Goal: Transaction & Acquisition: Obtain resource

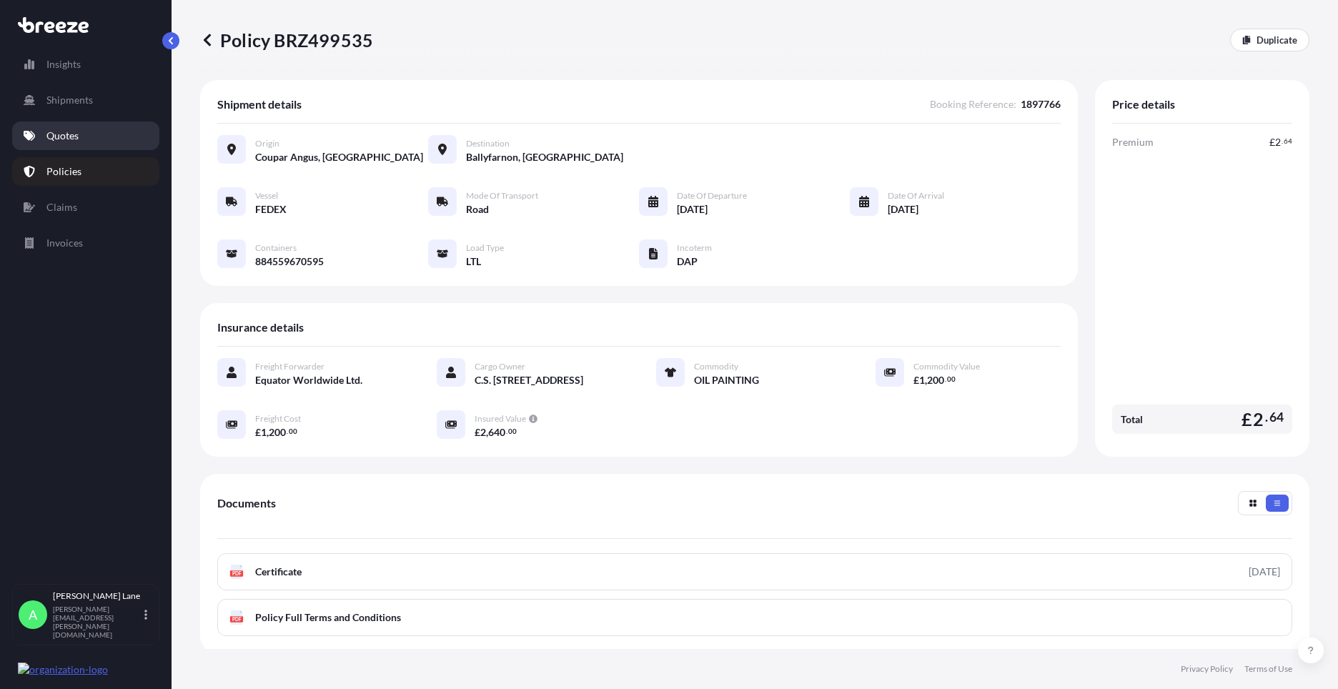
click at [104, 141] on link "Quotes" at bounding box center [85, 135] width 147 height 29
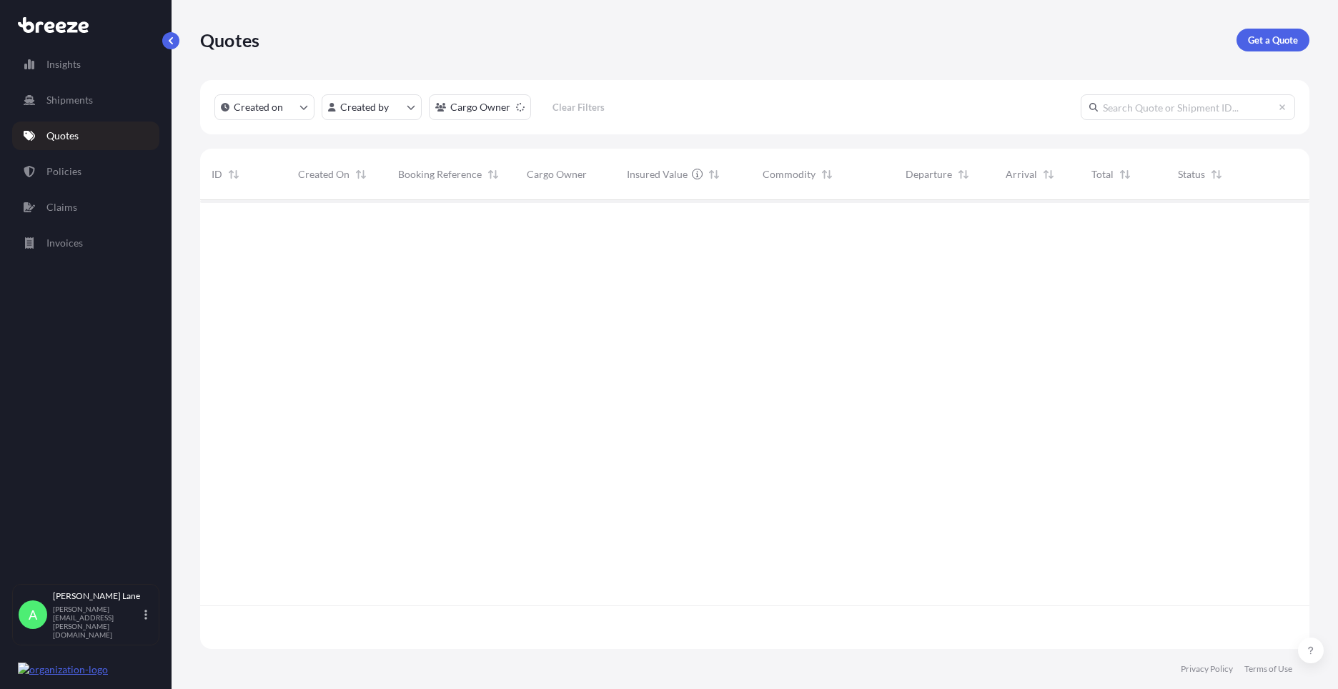
scroll to position [489, 1098]
click at [1276, 40] on p "Get a Quote" at bounding box center [1272, 40] width 50 height 14
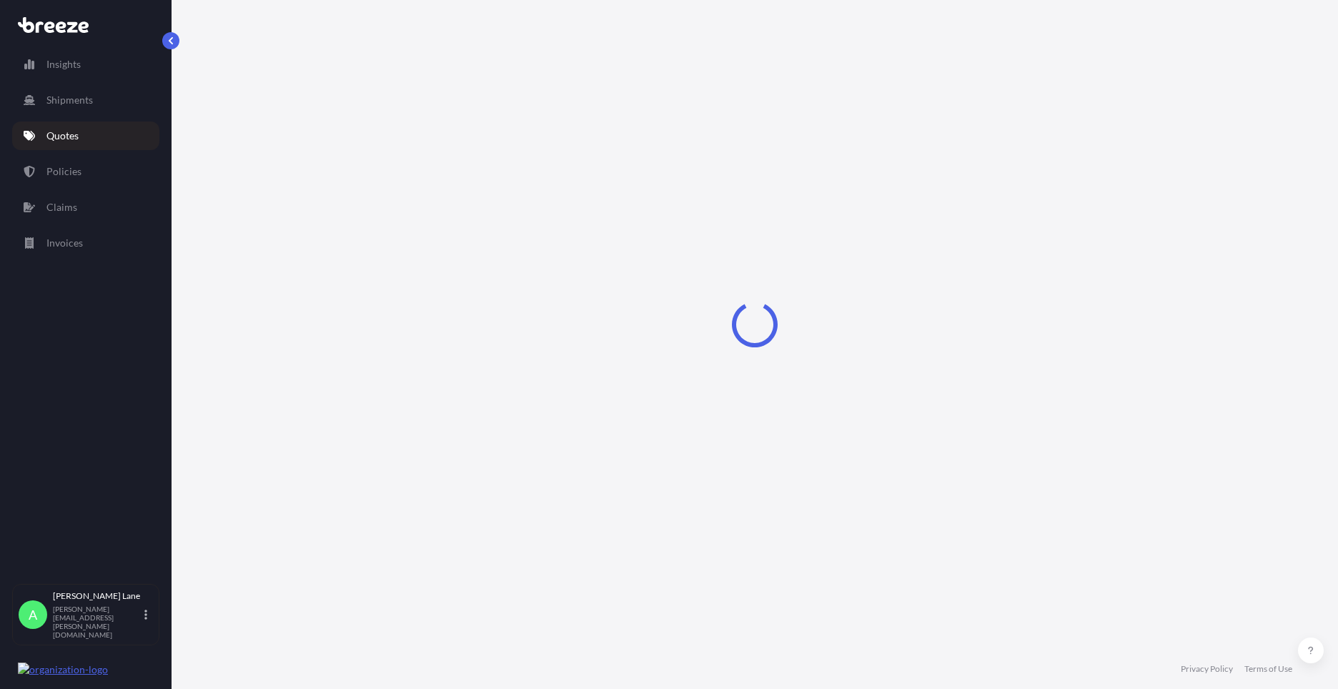
select select "Road"
select select "1"
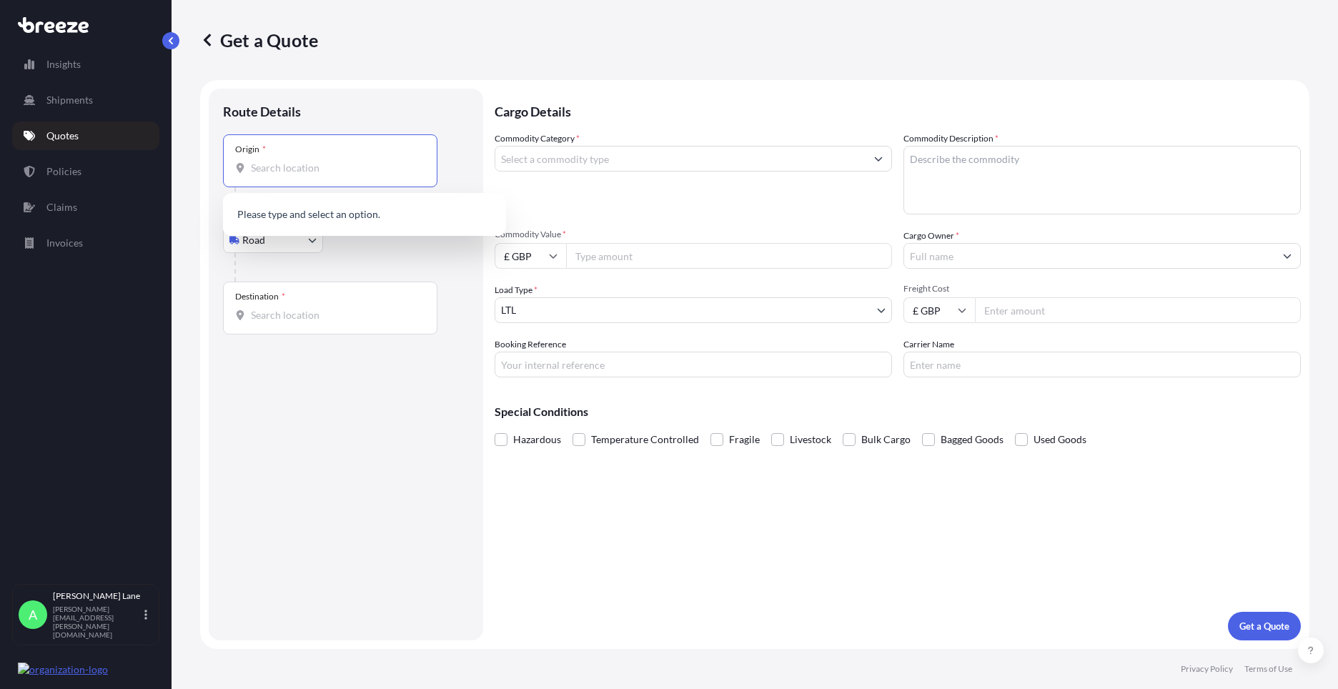
paste input "E4 9JG"
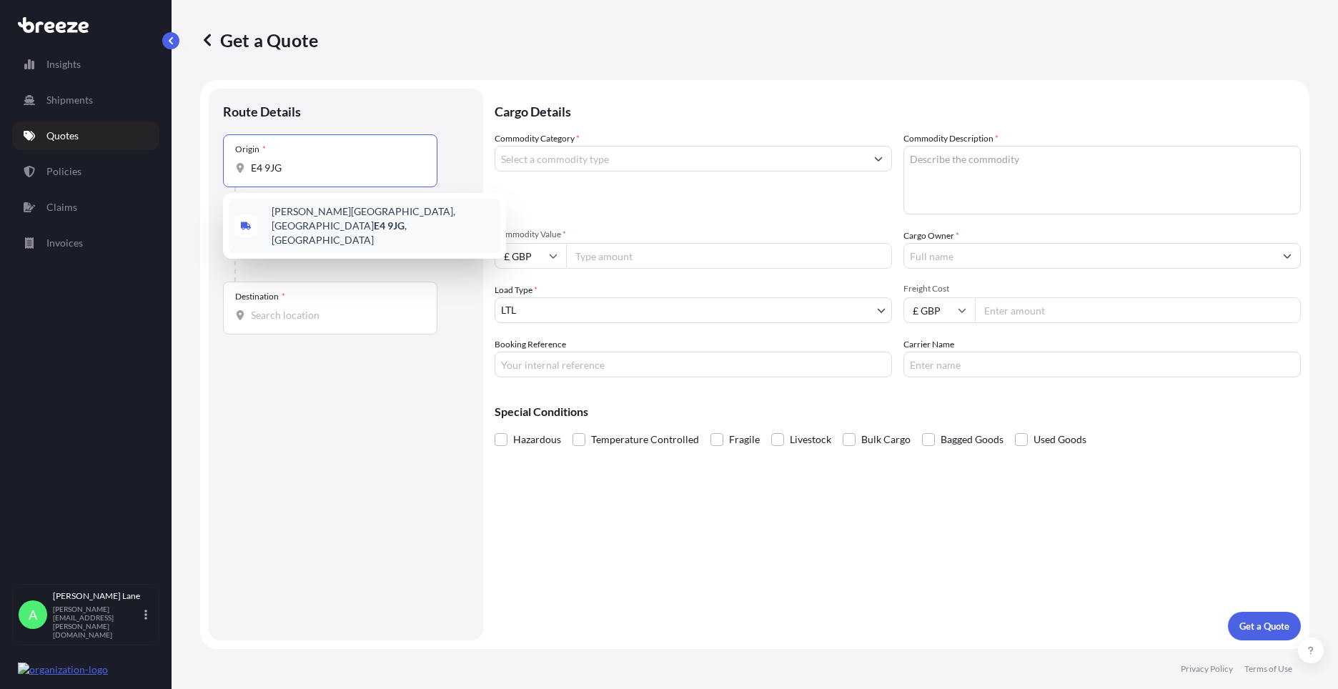
click at [320, 226] on div "[PERSON_NAME][STREET_ADDRESS]" at bounding box center [365, 226] width 272 height 54
type input "[PERSON_NAME][STREET_ADDRESS]"
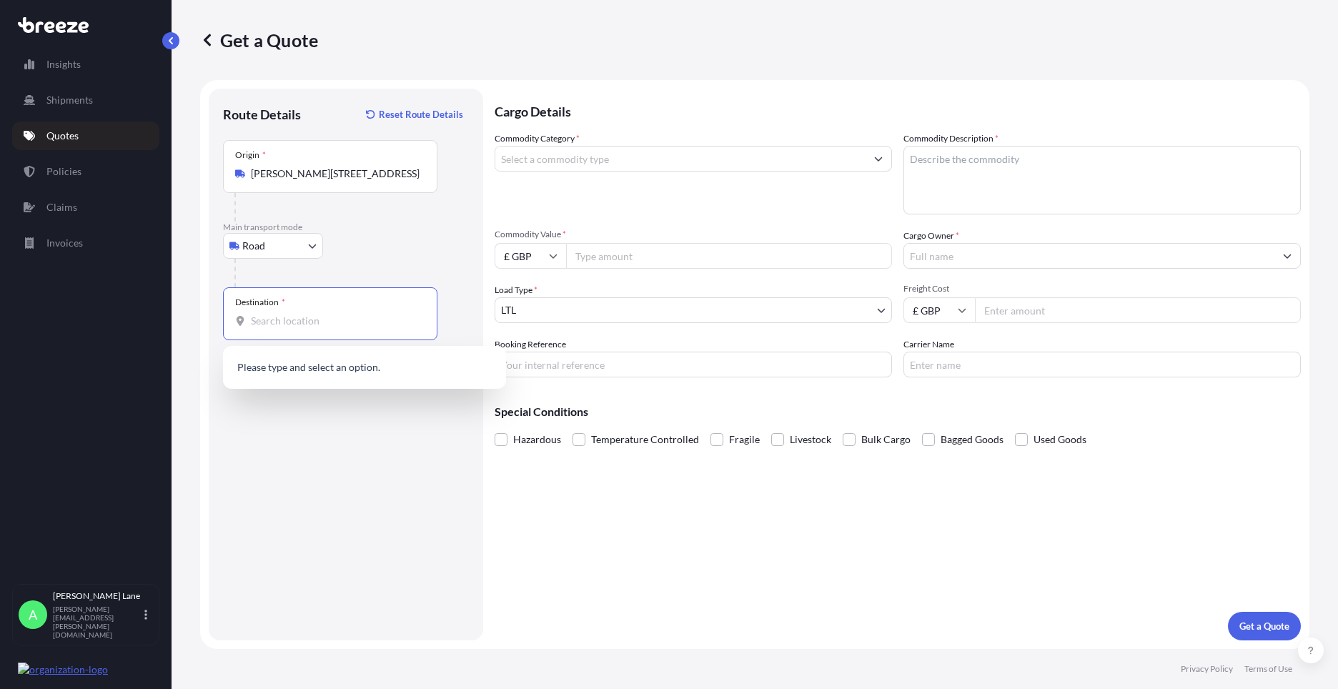
click at [334, 319] on input "Destination *" at bounding box center [335, 321] width 169 height 14
paste input "BT8 8ES"
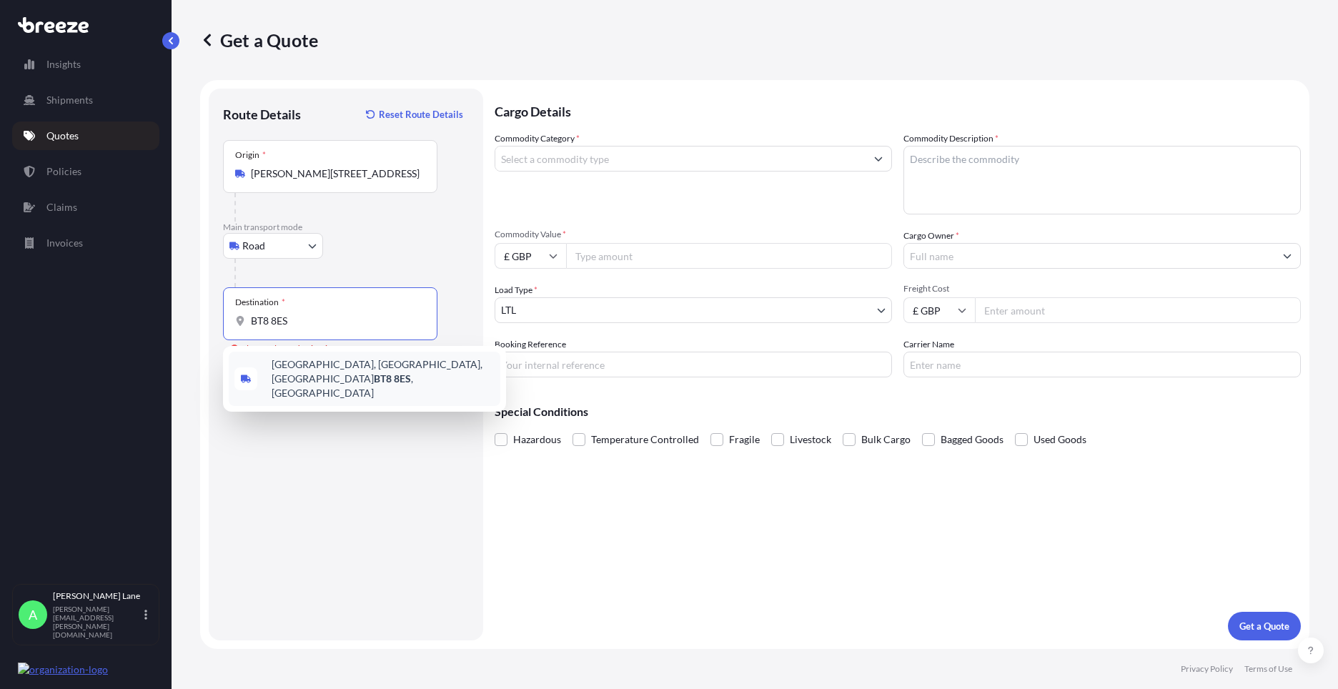
click at [345, 362] on span "[STREET_ADDRESS]" at bounding box center [383, 378] width 223 height 43
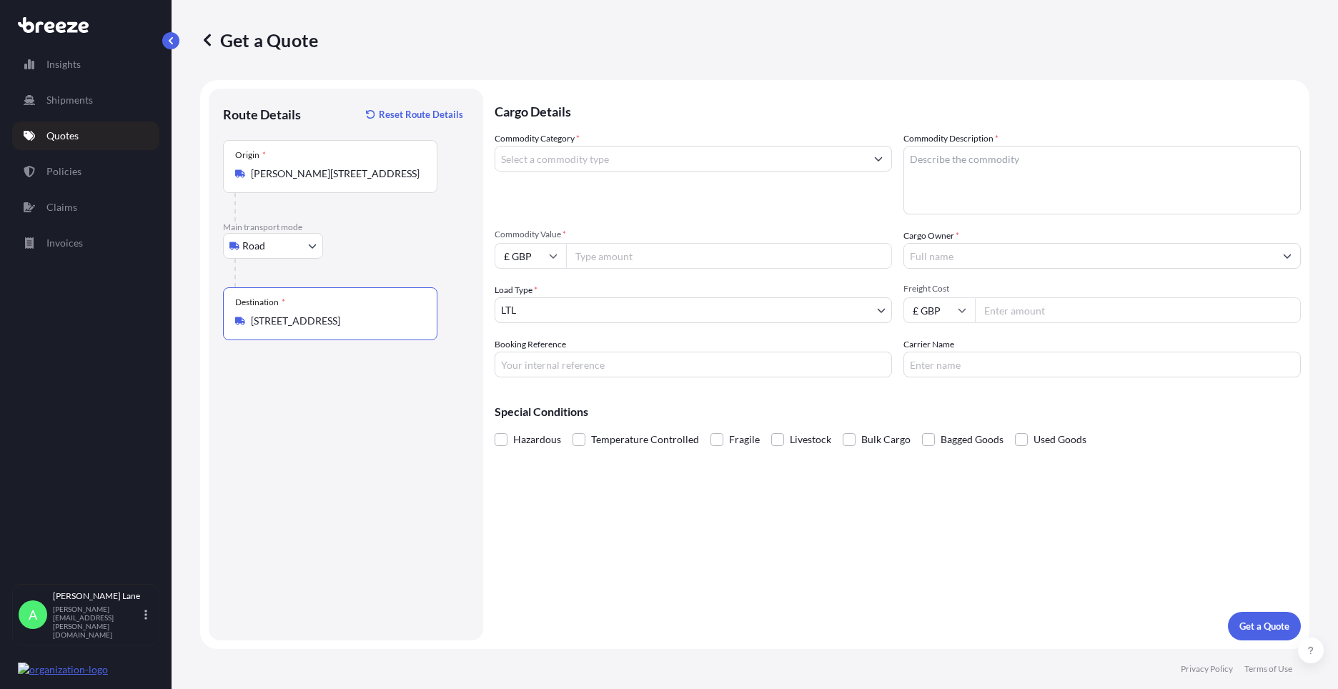
type input "[STREET_ADDRESS]"
click at [573, 159] on input "Commodity Category *" at bounding box center [680, 159] width 370 height 26
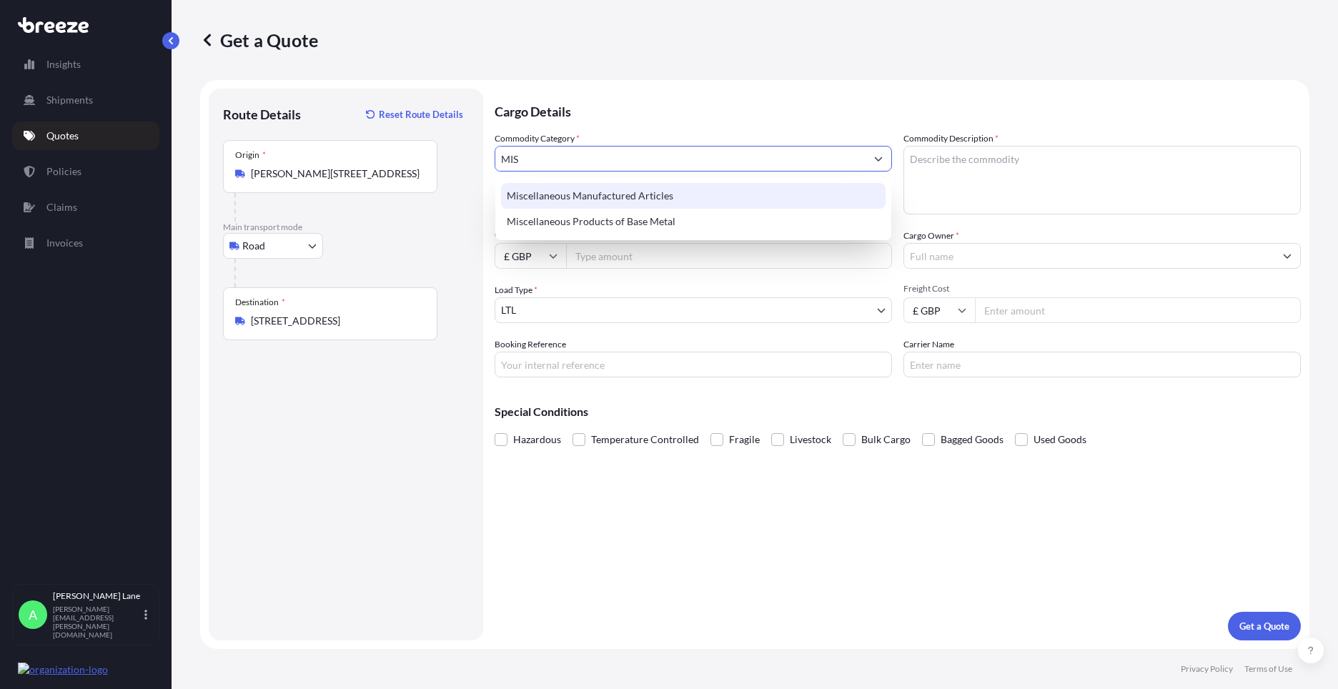
click at [579, 200] on div "Miscellaneous Manufactured Articles" at bounding box center [693, 196] width 384 height 26
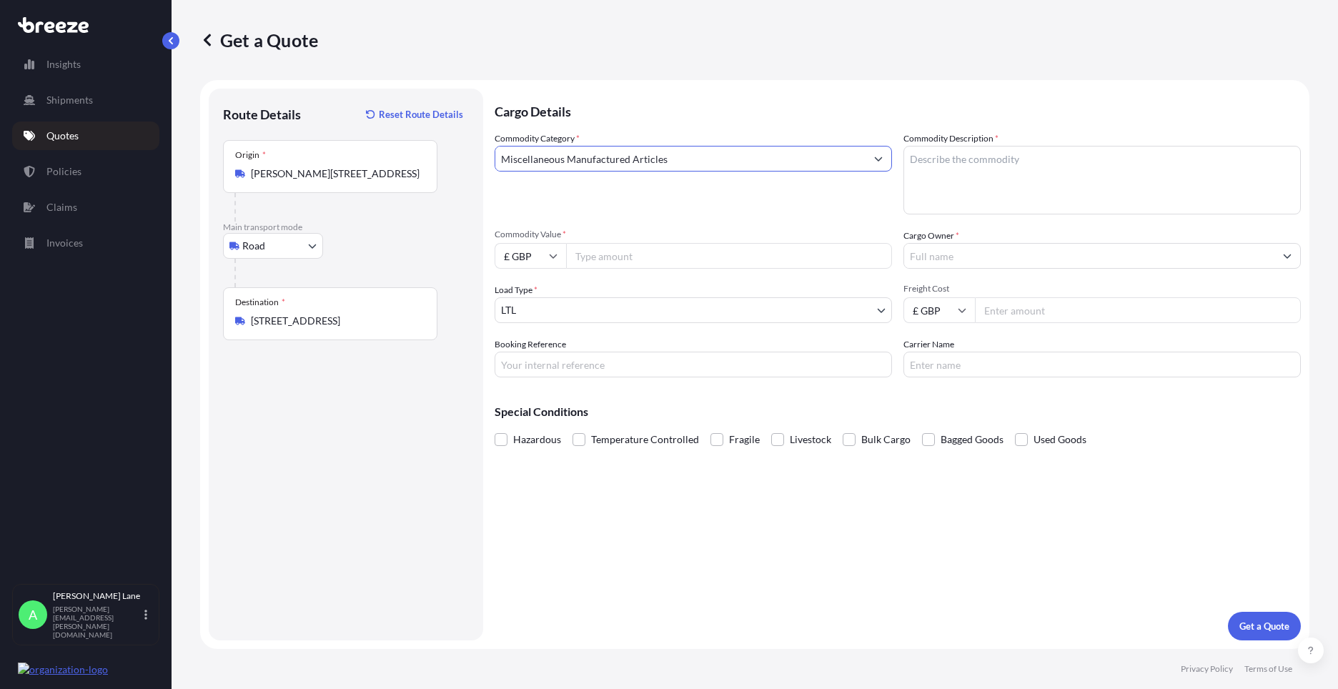
type input "Miscellaneous Manufactured Articles"
click at [623, 251] on input "Commodity Value *" at bounding box center [729, 256] width 326 height 26
type input "900"
click at [625, 366] on input "Booking Reference" at bounding box center [692, 365] width 397 height 26
paste input "1897772"
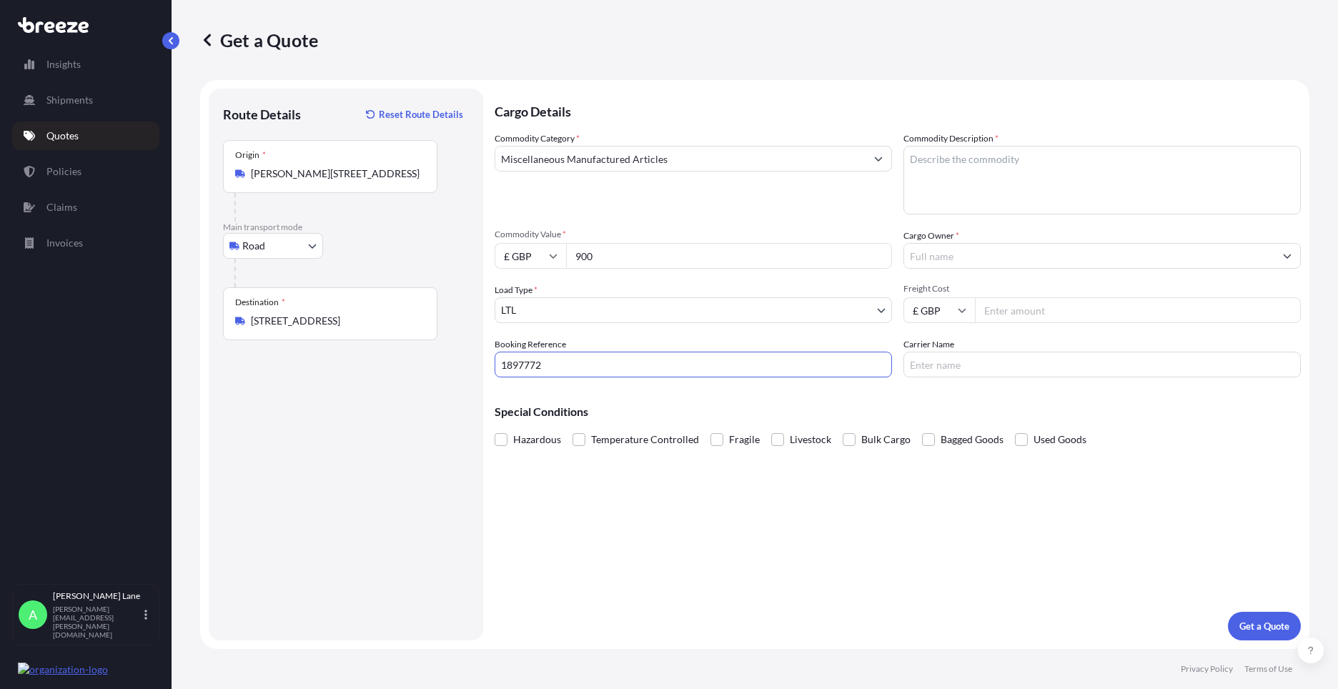
type input "1897772"
drag, startPoint x: 969, startPoint y: 196, endPoint x: 965, endPoint y: 206, distance: 11.5
click at [968, 196] on textarea "Commodity Description *" at bounding box center [1101, 180] width 397 height 69
paste textarea "FENTY FOMAEX PLATE"
type textarea "FENTY FOMAEX PLATE X 3"
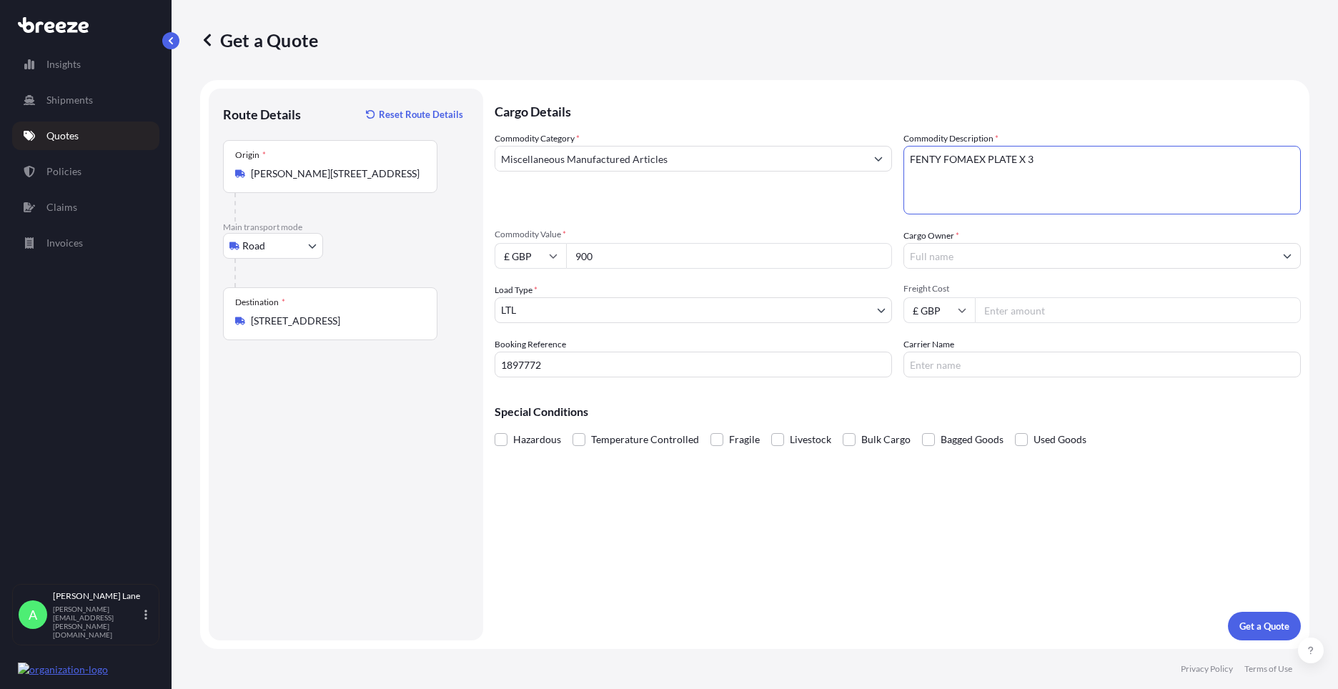
click at [954, 257] on input "Cargo Owner *" at bounding box center [1089, 256] width 370 height 26
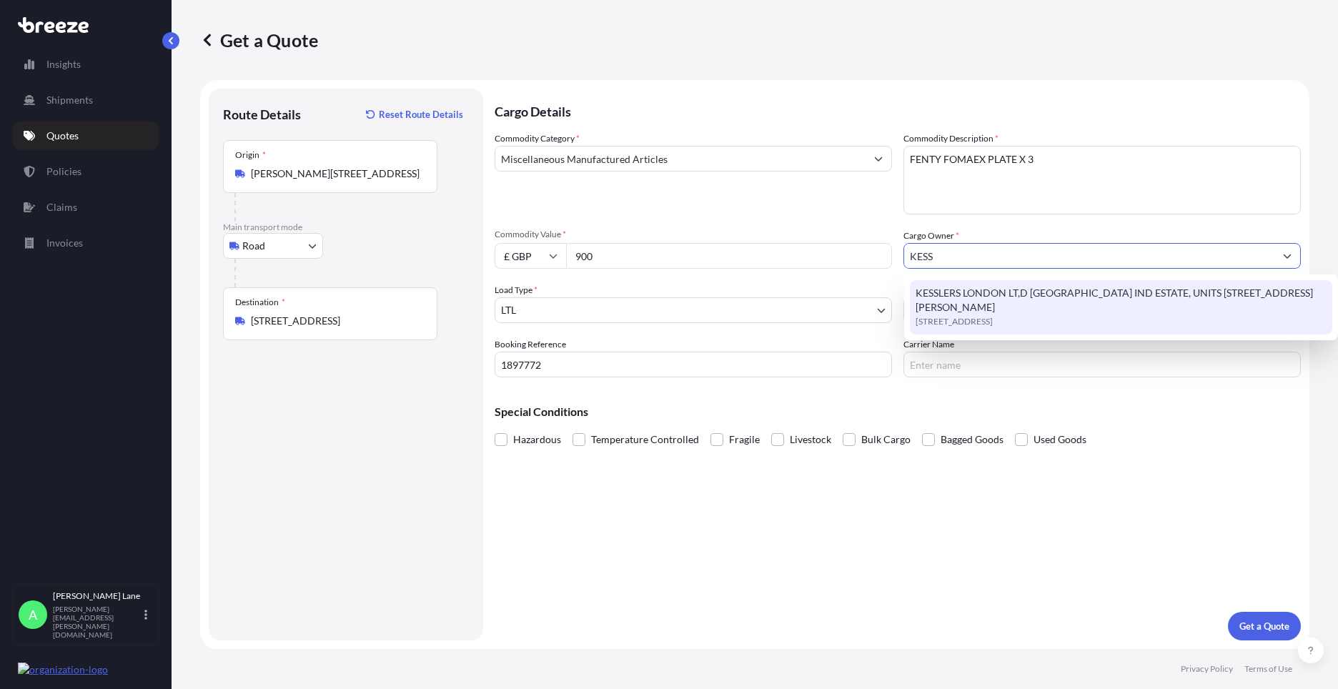
click at [983, 306] on span "KESSLERS LONDON LT,D [GEOGRAPHIC_DATA] IND ESTATE, UNITS [STREET_ADDRESS][PERSO…" at bounding box center [1120, 300] width 411 height 29
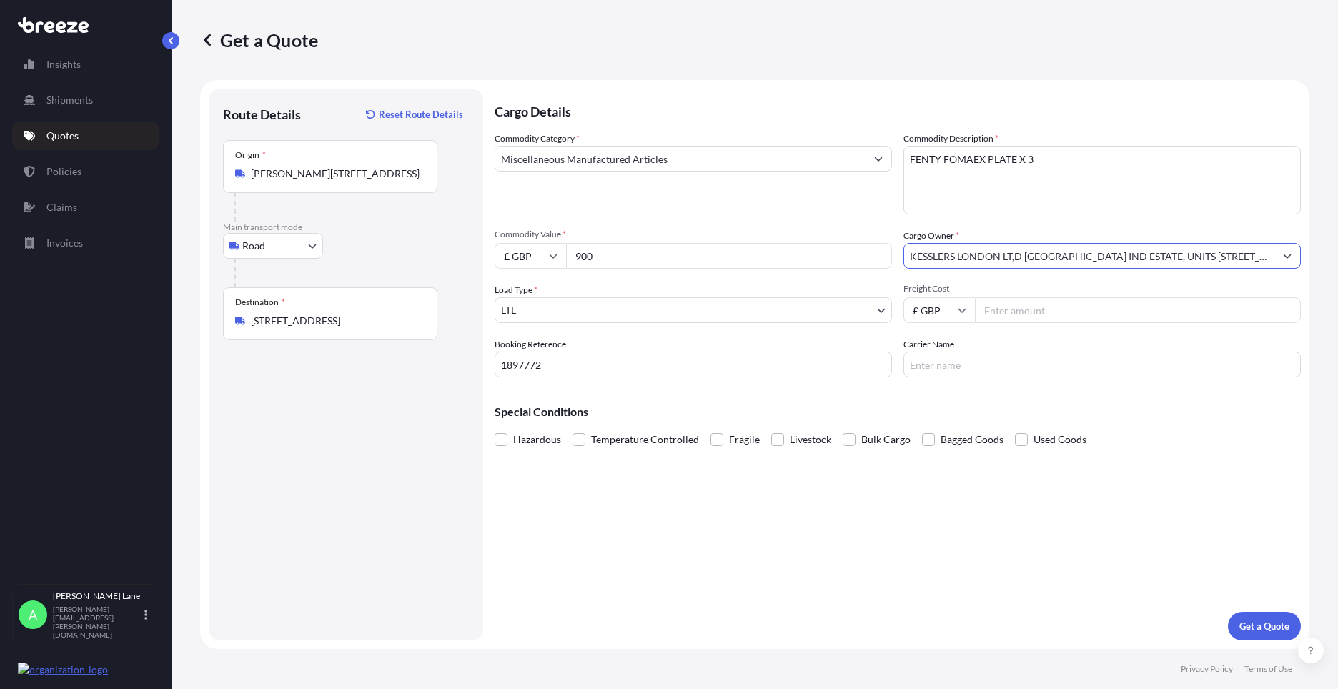
type input "KESSLERS LONDON LT,D [GEOGRAPHIC_DATA] IND ESTATE, UNITS [STREET_ADDRESS][PERSO…"
click at [1020, 312] on input "Freight Cost" at bounding box center [1138, 310] width 326 height 26
type input "30.26"
click at [945, 365] on input "Carrier Name" at bounding box center [1101, 365] width 397 height 26
type input "DHL"
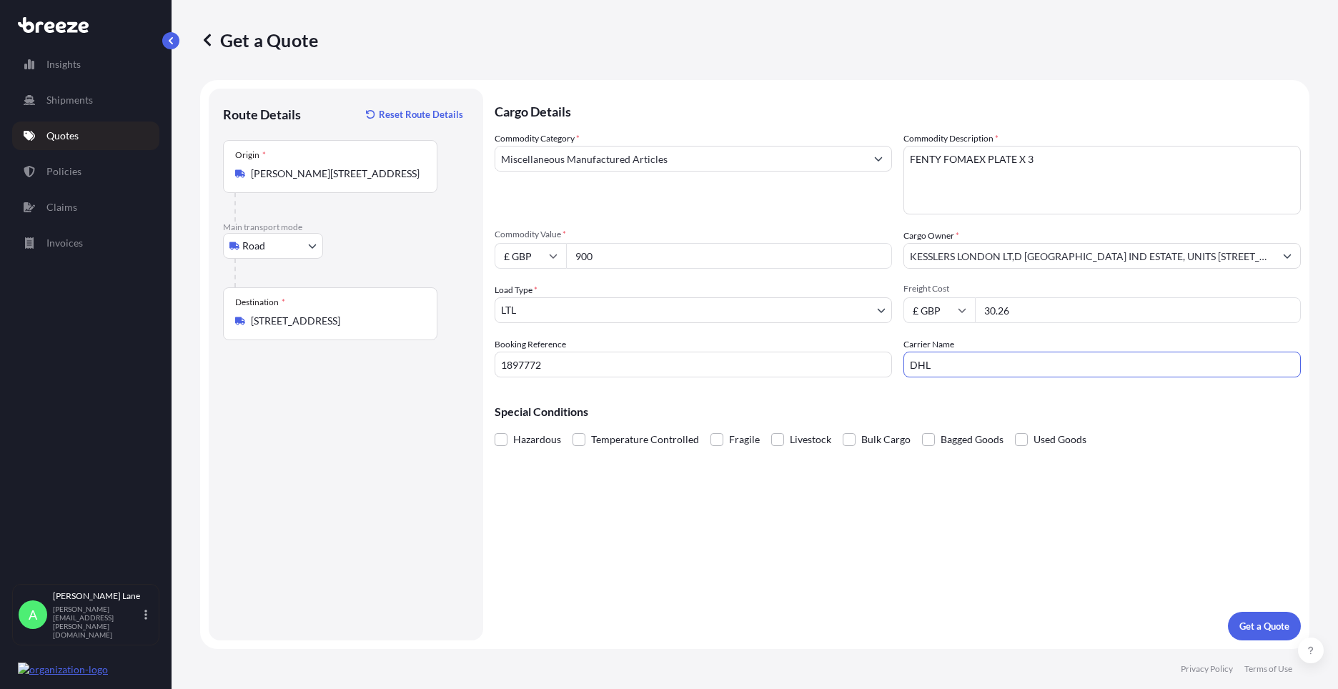
click at [815, 525] on div "Cargo Details Commodity Category * Miscellaneous Manufactured Articles Commodit…" at bounding box center [897, 365] width 806 height 552
click at [1270, 627] on p "Get a Quote" at bounding box center [1264, 626] width 50 height 14
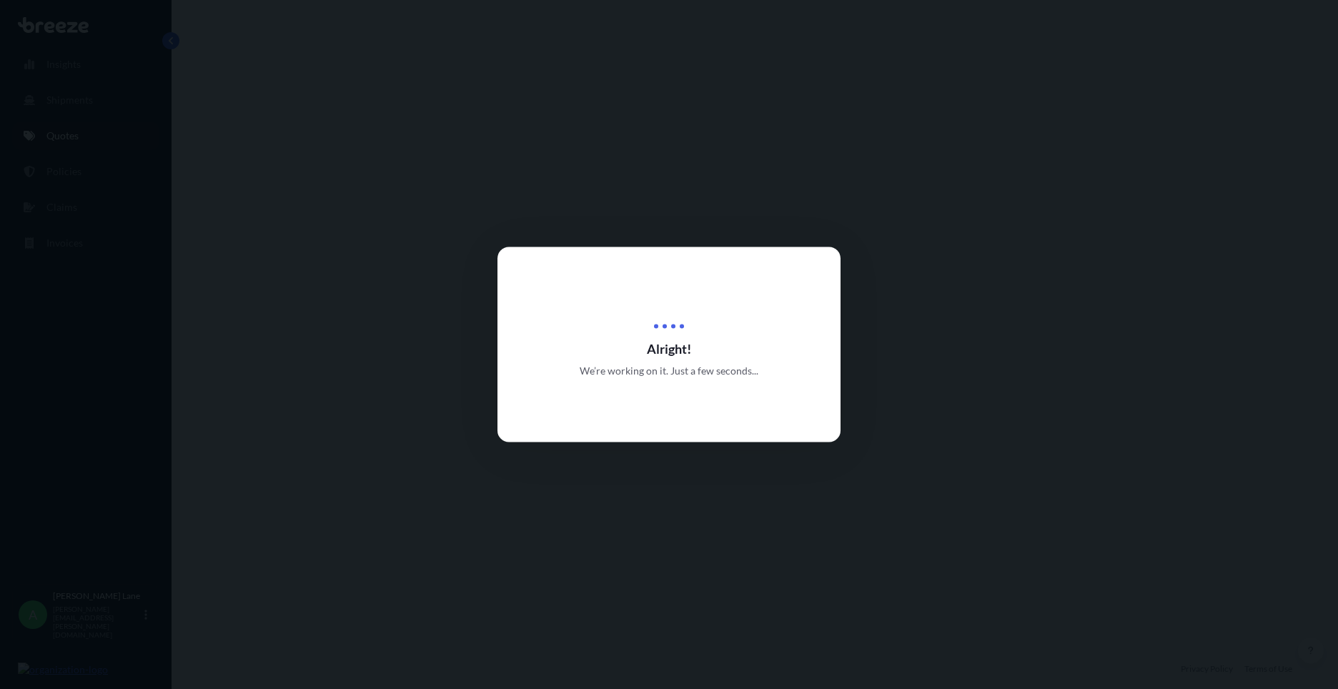
select select "Road"
select select "1"
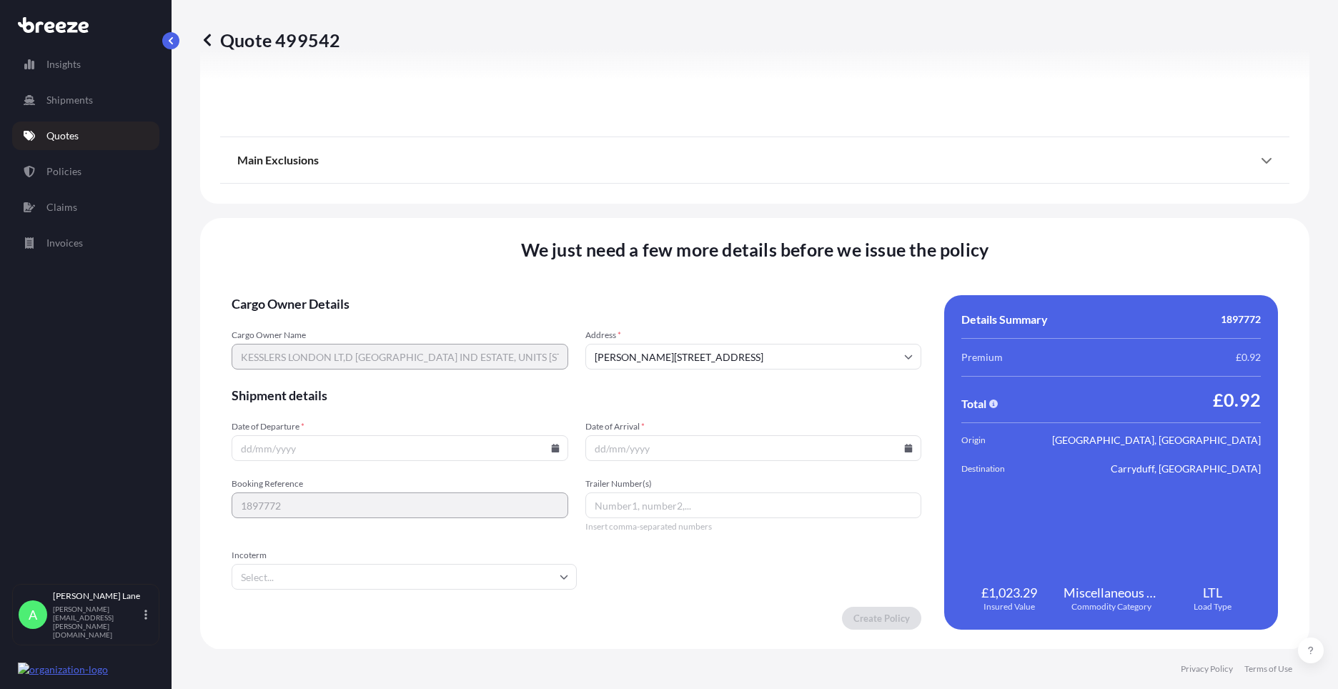
scroll to position [1579, 0]
drag, startPoint x: 503, startPoint y: 577, endPoint x: 502, endPoint y: 569, distance: 7.9
click at [502, 569] on input "Incoterm" at bounding box center [403, 576] width 345 height 26
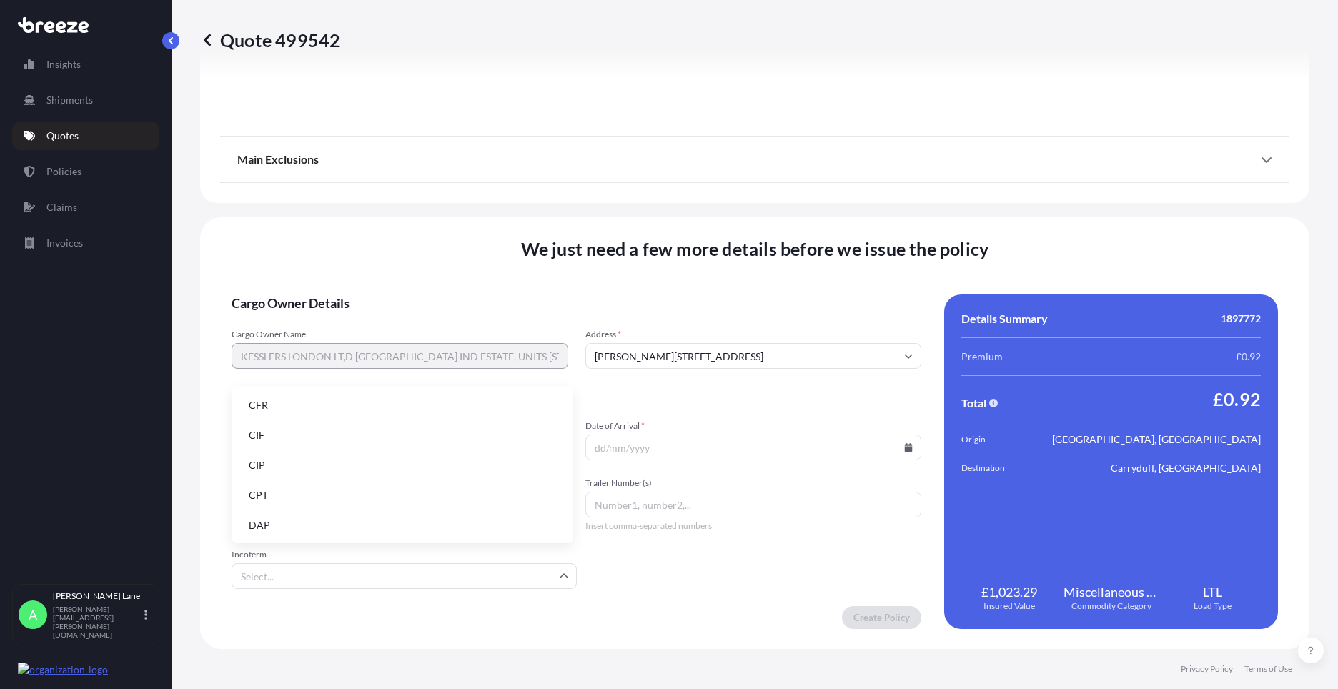
click at [432, 526] on li "DAP" at bounding box center [402, 525] width 330 height 27
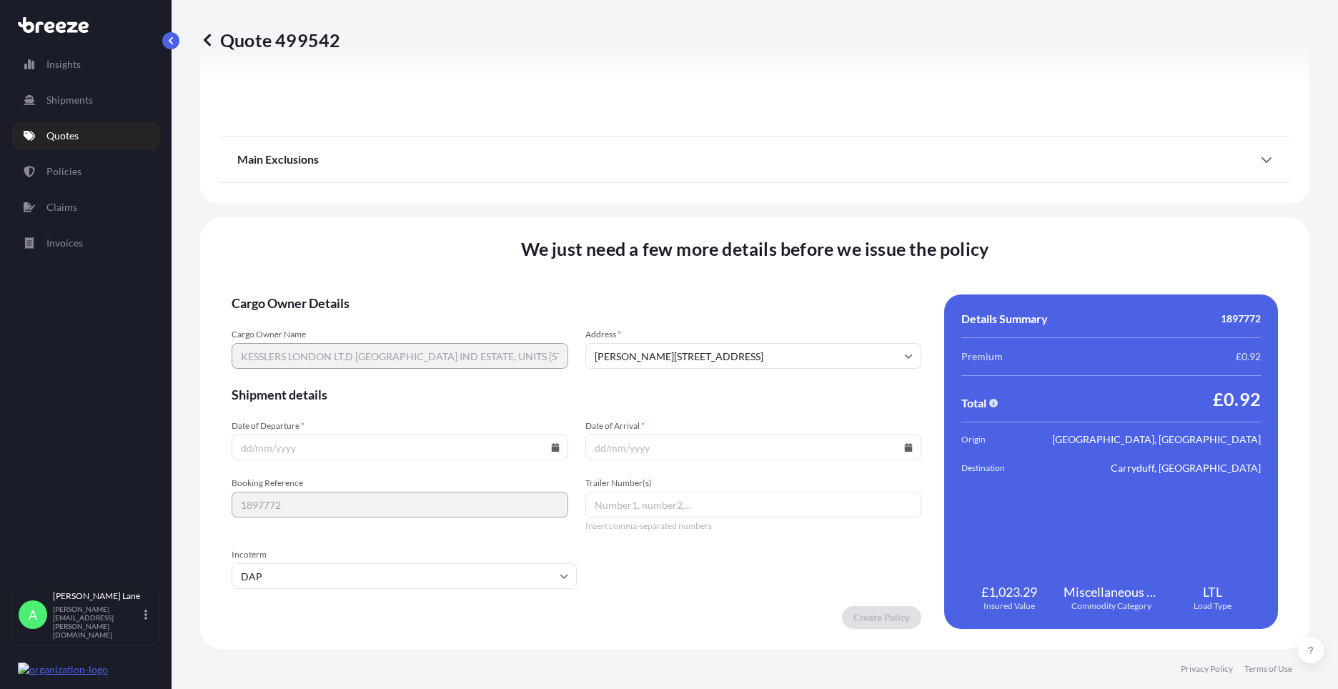
click at [552, 444] on div at bounding box center [399, 447] width 337 height 26
click at [552, 444] on icon at bounding box center [555, 447] width 8 height 9
click at [301, 341] on button "22" at bounding box center [298, 347] width 23 height 23
type input "[DATE]"
click at [896, 444] on input "Date of Arrival *" at bounding box center [753, 447] width 337 height 26
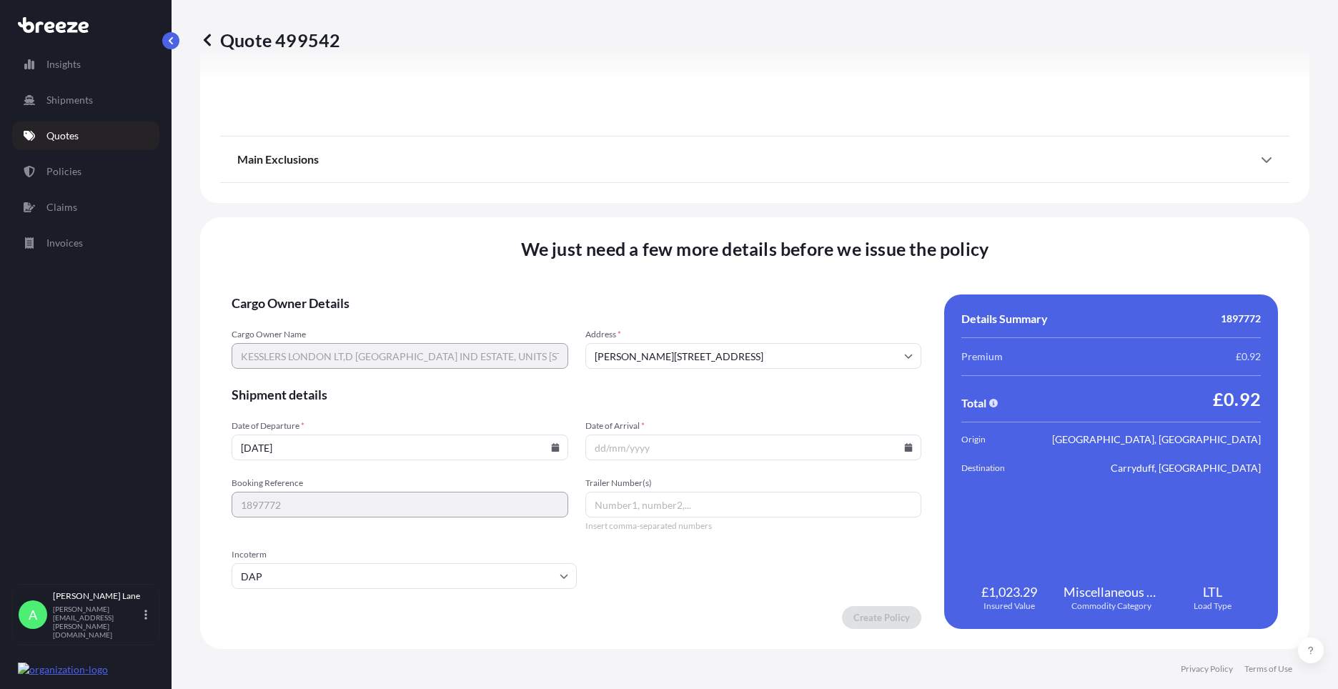
click at [907, 454] on input "Date of Arrival *" at bounding box center [753, 447] width 337 height 26
click at [905, 449] on icon at bounding box center [909, 447] width 8 height 9
click at [681, 349] on button "23" at bounding box center [681, 347] width 23 height 23
type input "[DATE]"
click at [654, 504] on input "Trailer Number(s)" at bounding box center [753, 505] width 337 height 26
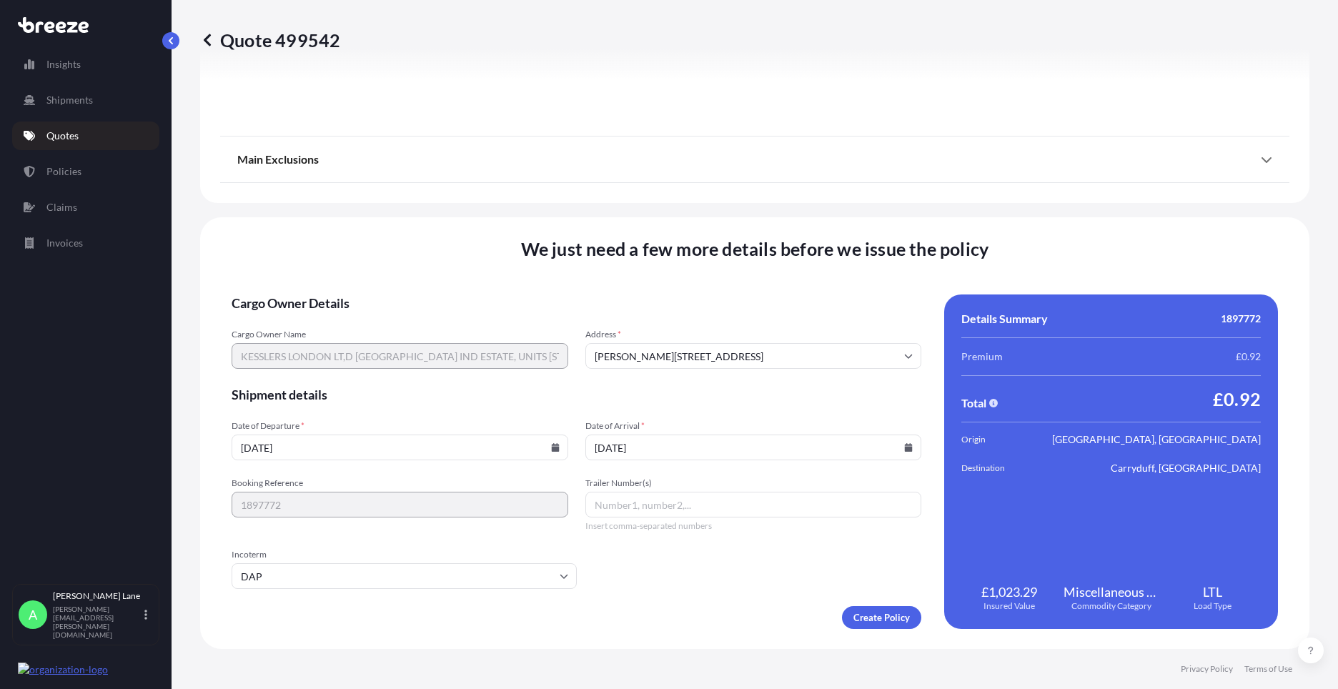
paste input "5420753450"
type input "5420753450"
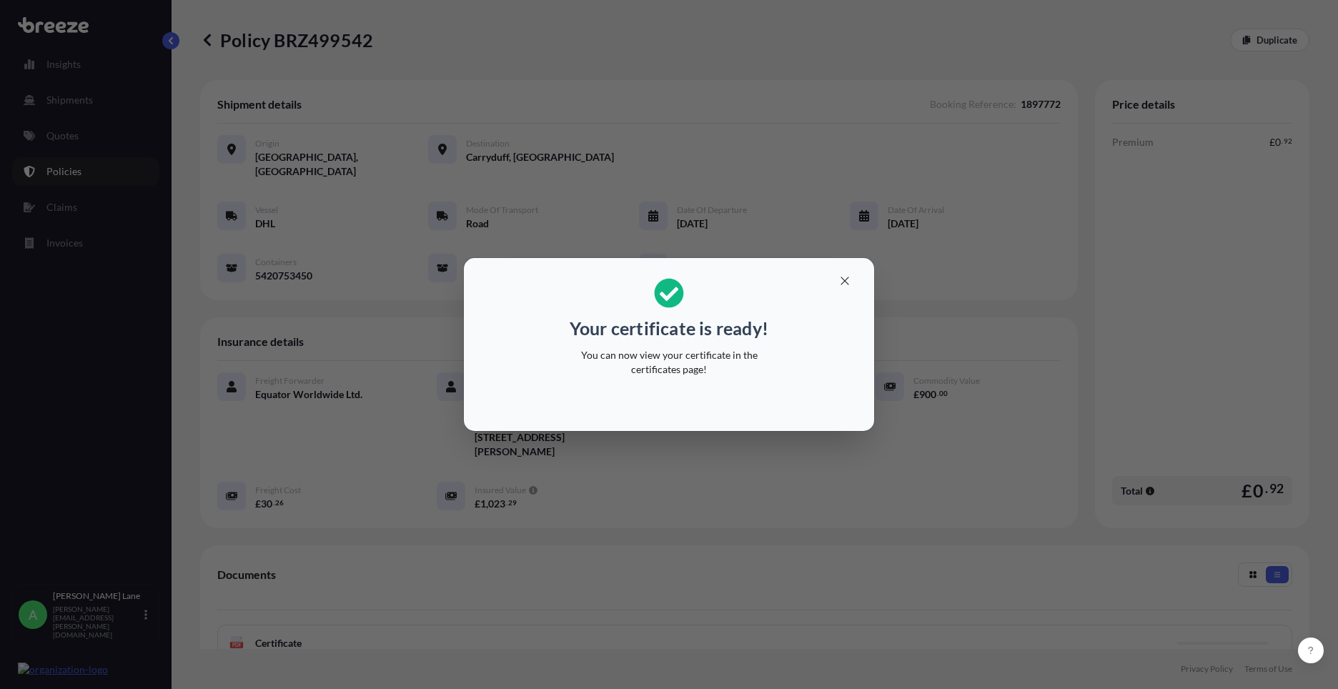
click at [534, 595] on div "Your certificate is ready! You can now view your certificate in the certificate…" at bounding box center [669, 344] width 1338 height 689
